Goal: Task Accomplishment & Management: Manage account settings

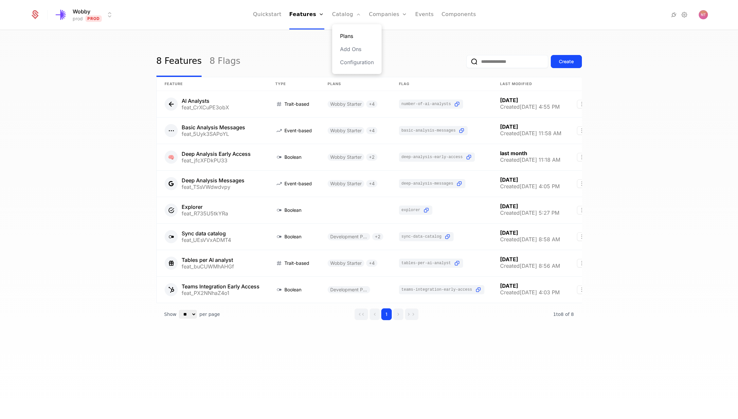
click at [347, 35] on link "Plans" at bounding box center [357, 36] width 34 height 8
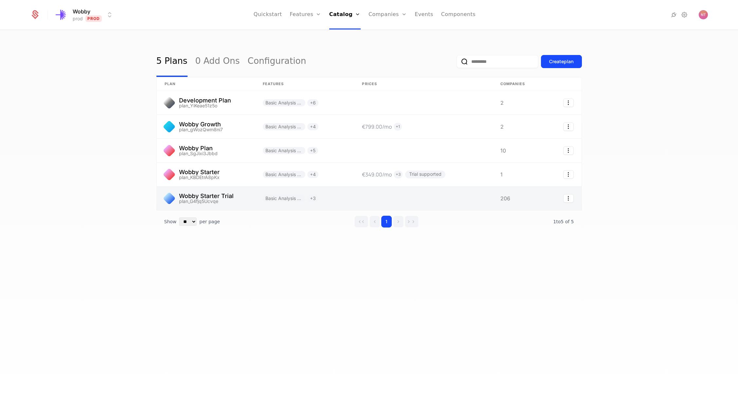
click at [220, 193] on link at bounding box center [206, 198] width 98 height 24
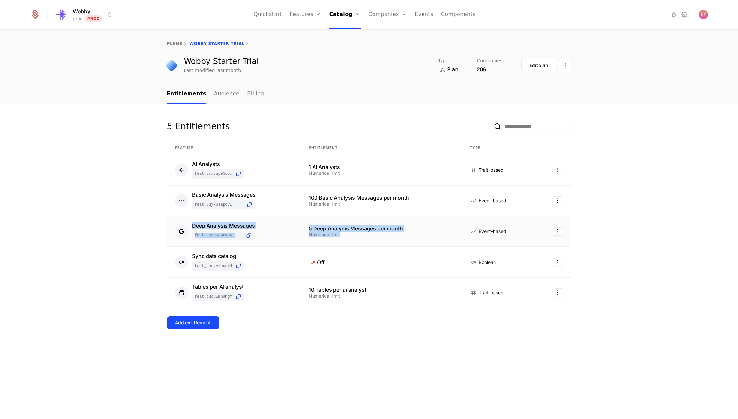
drag, startPoint x: 272, startPoint y: 222, endPoint x: 411, endPoint y: 240, distance: 140.8
click at [411, 240] on tr "Deep Analysis Messages feat_TSsVWdwdvpy 5 Deep Analysis Messages per month Nume…" at bounding box center [369, 231] width 404 height 31
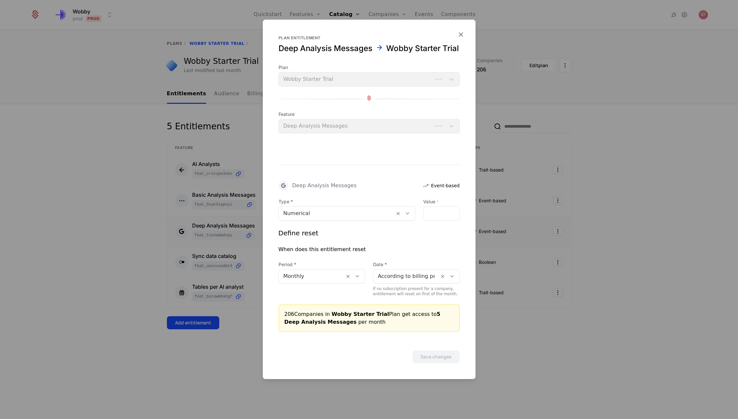
click at [411, 240] on div "Define reset When does this entitlement reset Period Monthly Date According to …" at bounding box center [368, 262] width 181 height 68
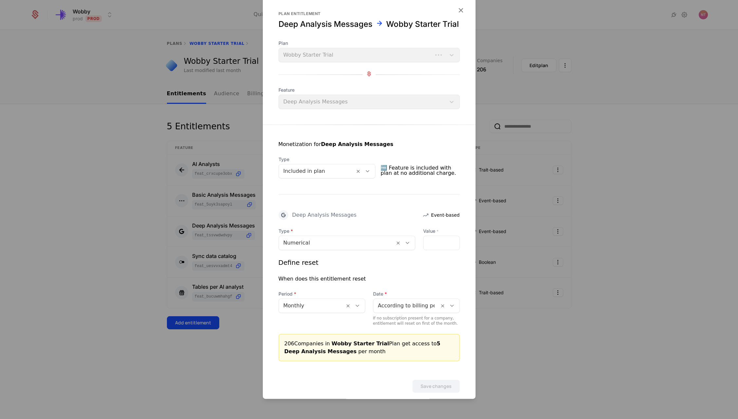
click at [250, 230] on div at bounding box center [369, 209] width 738 height 419
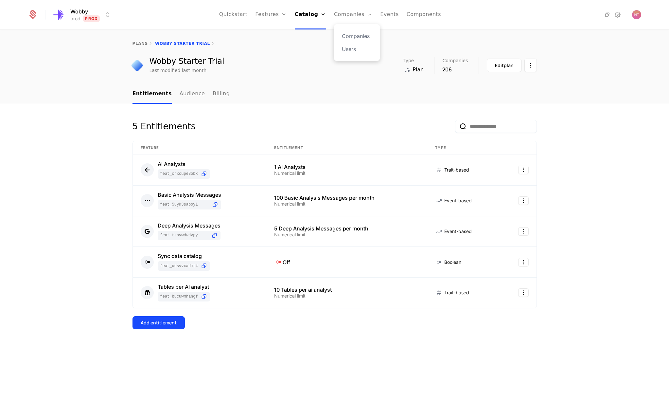
click at [340, 33] on div "Companies Users" at bounding box center [357, 42] width 46 height 37
click at [342, 34] on link "Companies" at bounding box center [357, 36] width 30 height 8
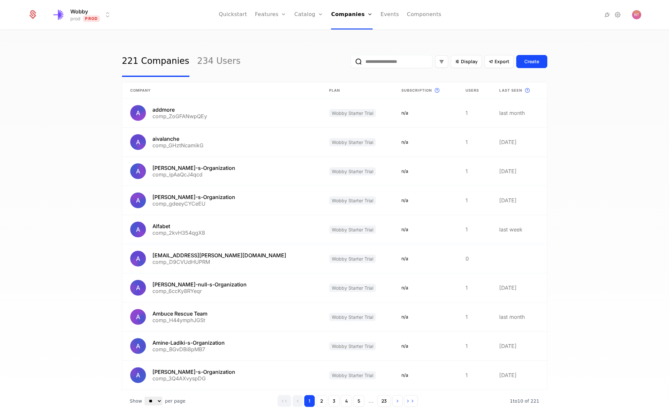
click at [408, 62] on input "email" at bounding box center [392, 61] width 82 height 13
type input "**********"
click at [351, 63] on button "submit" at bounding box center [351, 63] width 0 height 0
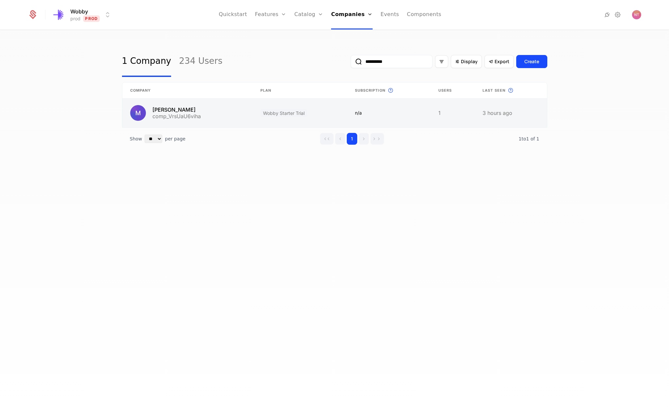
click at [167, 106] on link at bounding box center [187, 112] width 131 height 29
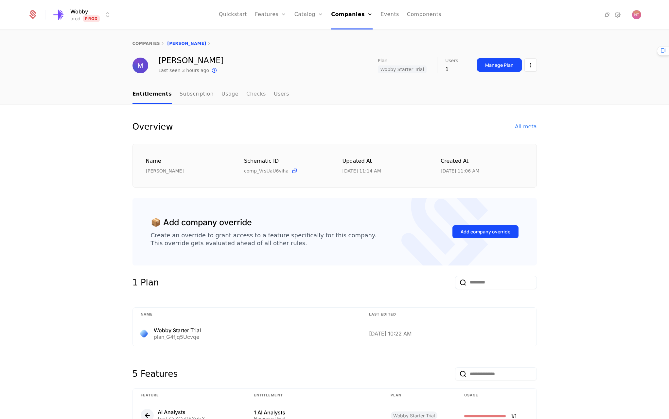
click at [246, 95] on link "Checks" at bounding box center [256, 94] width 20 height 19
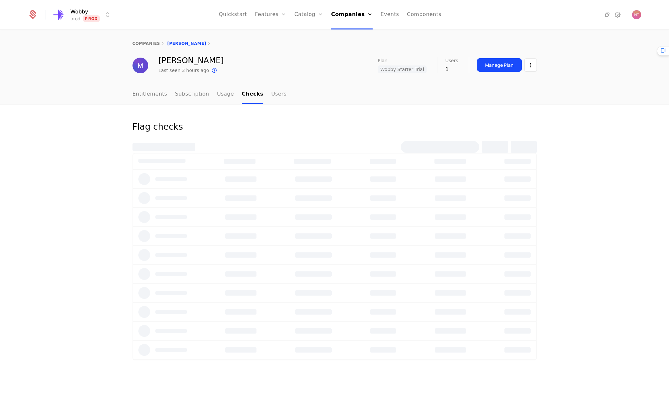
click at [273, 96] on link "Users" at bounding box center [278, 94] width 15 height 19
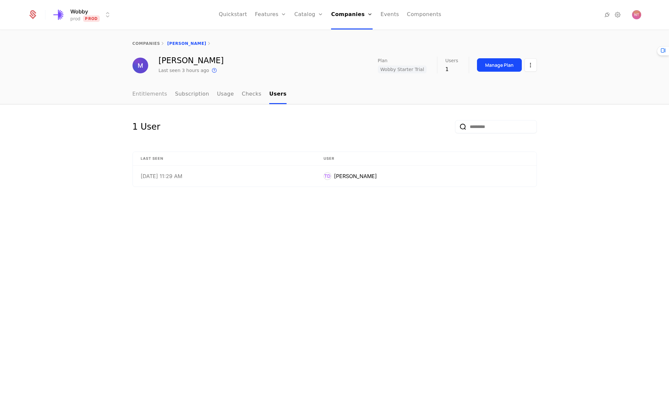
click at [156, 96] on link "Entitlements" at bounding box center [149, 94] width 35 height 19
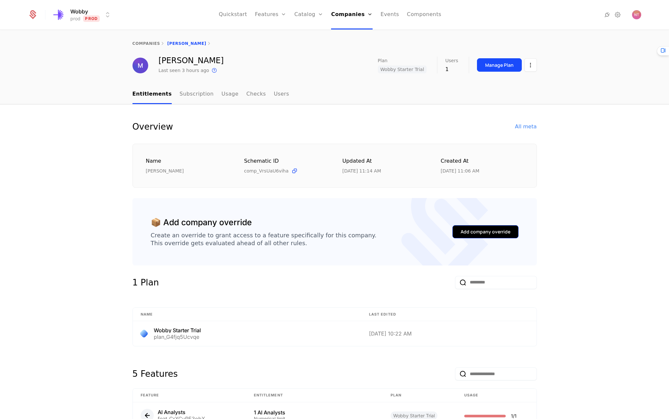
click at [489, 227] on button "Add company override" at bounding box center [485, 231] width 66 height 13
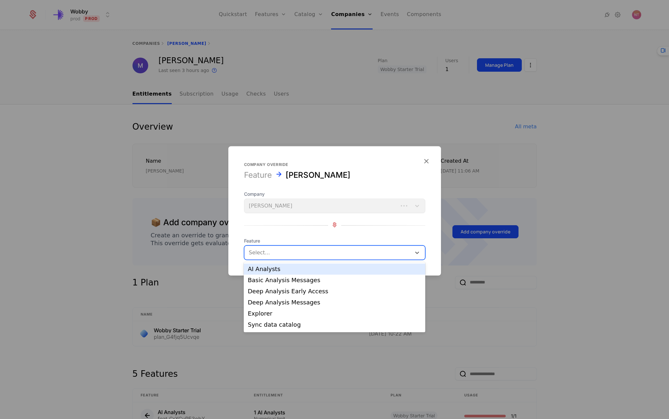
click at [305, 254] on div at bounding box center [328, 252] width 158 height 9
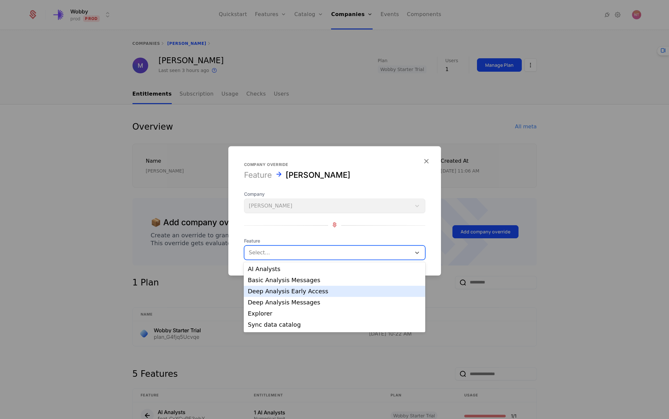
click at [313, 292] on div "Deep Analysis Early Access" at bounding box center [334, 291] width 173 height 6
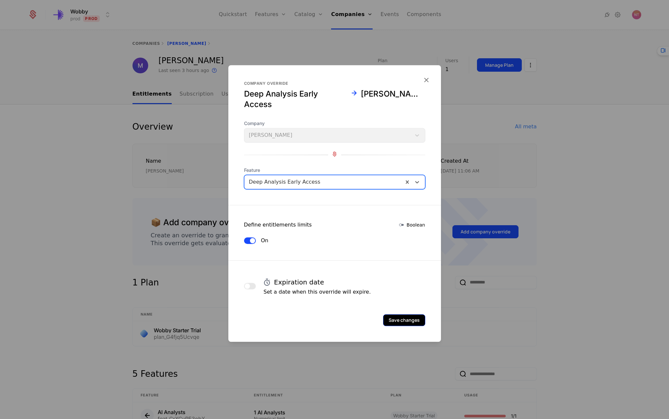
click at [400, 314] on button "Save changes" at bounding box center [404, 320] width 42 height 12
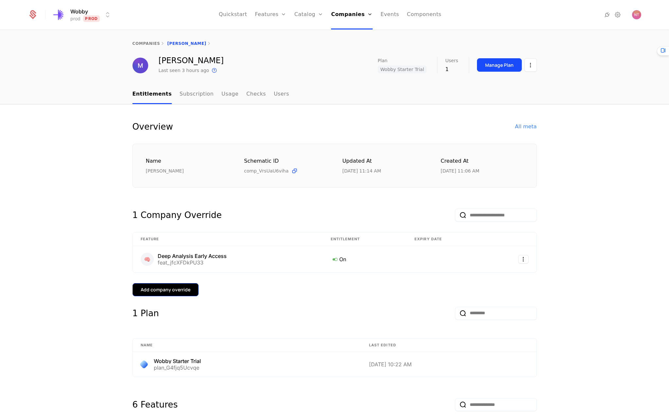
click at [185, 285] on button "Add company override" at bounding box center [165, 289] width 66 height 13
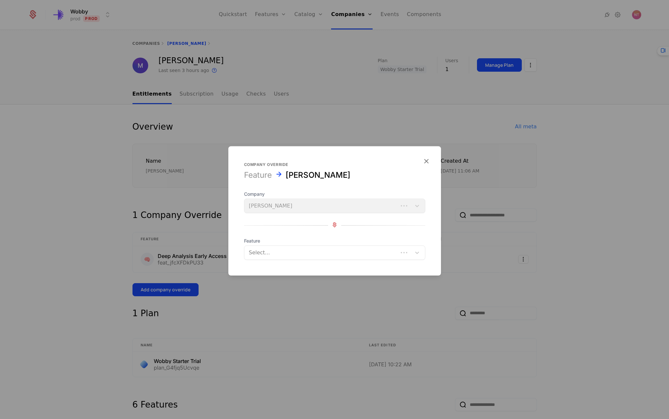
click at [278, 253] on div at bounding box center [321, 252] width 145 height 9
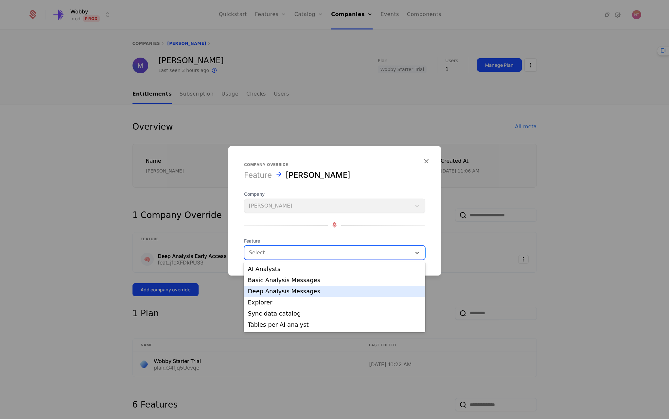
click at [297, 291] on div "Deep Analysis Messages" at bounding box center [334, 291] width 173 height 6
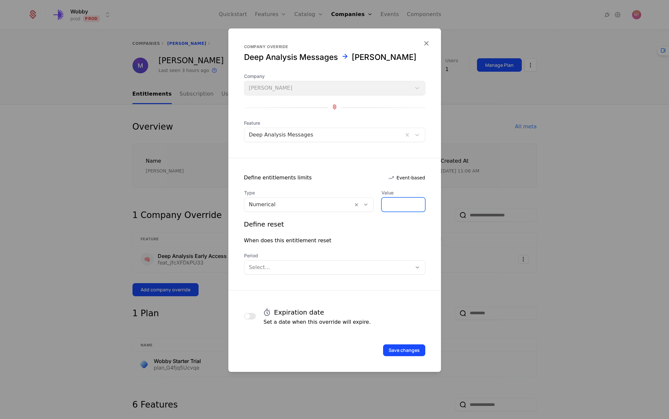
click at [388, 203] on input "*" at bounding box center [403, 205] width 43 height 14
type input "*"
click at [394, 230] on div "Define reset When does this entitlement reset Period Select..." at bounding box center [334, 247] width 181 height 55
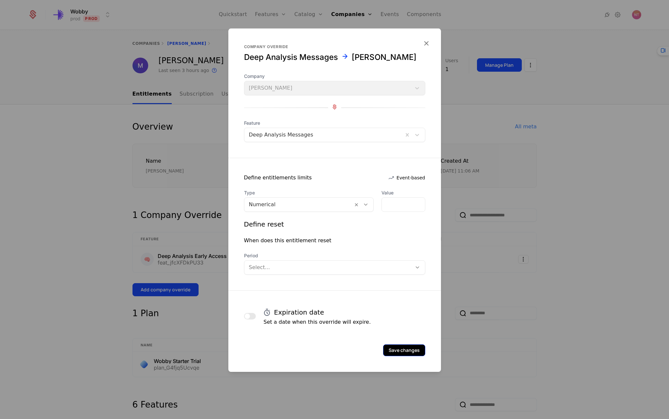
click at [408, 352] on button "Save changes" at bounding box center [404, 350] width 42 height 12
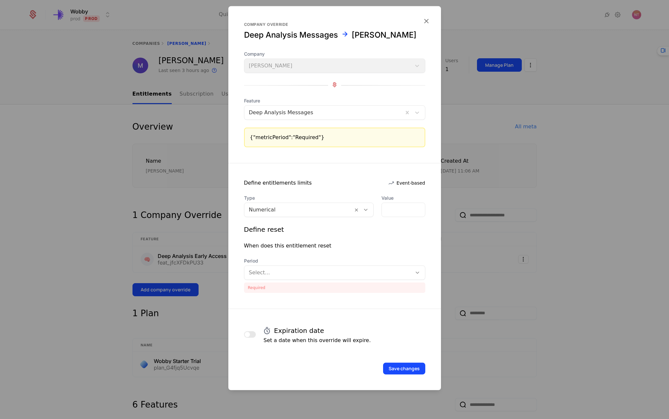
click at [302, 271] on div at bounding box center [328, 272] width 158 height 9
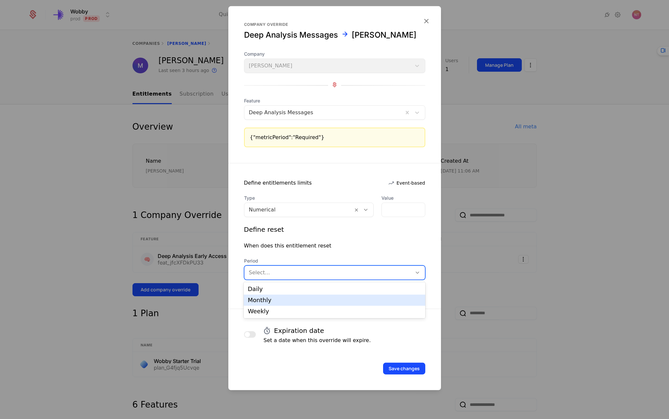
drag, startPoint x: 291, startPoint y: 299, endPoint x: 303, endPoint y: 306, distance: 13.0
click at [291, 299] on div "Monthly" at bounding box center [334, 300] width 173 height 6
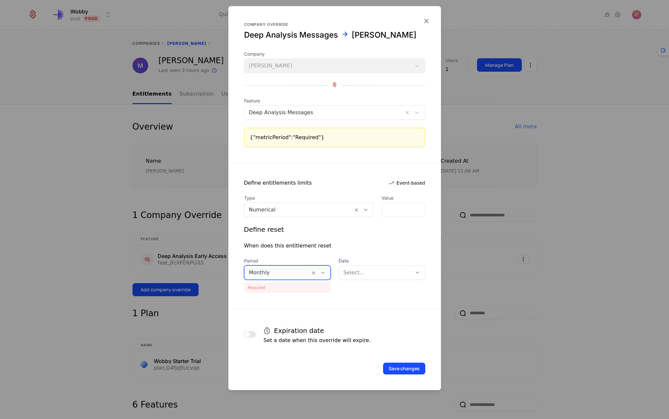
click at [369, 271] on div at bounding box center [376, 272] width 64 height 9
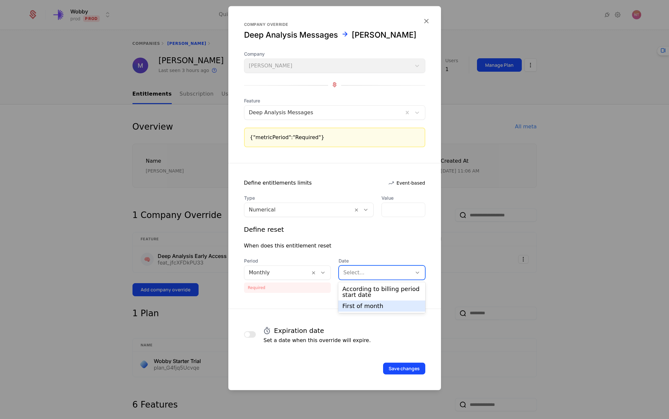
click at [390, 287] on div "According to billing period start date" at bounding box center [381, 292] width 79 height 12
click at [409, 371] on button "Save changes" at bounding box center [404, 368] width 42 height 12
